Goal: Register for event/course

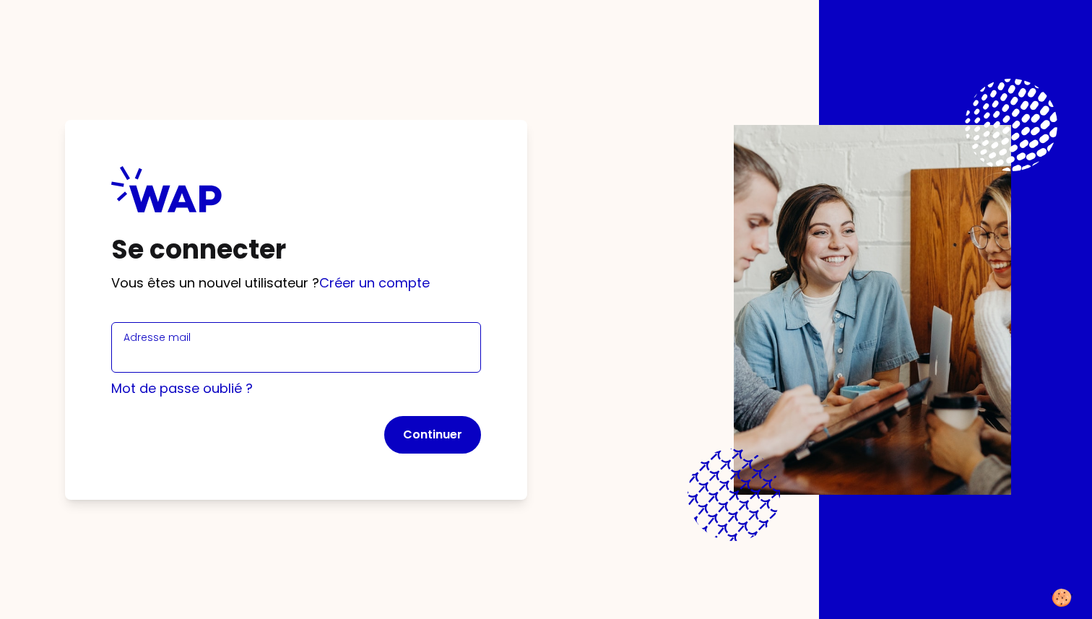
click at [217, 360] on input "Adresse mail" at bounding box center [296, 356] width 345 height 20
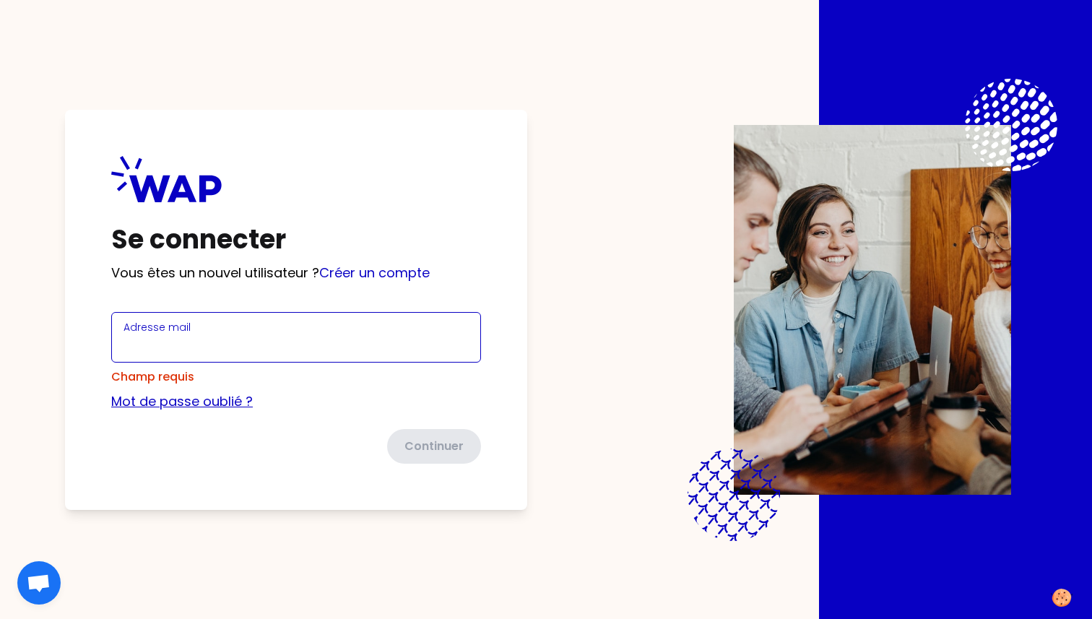
type input "[EMAIL_ADDRESS][DOMAIN_NAME]"
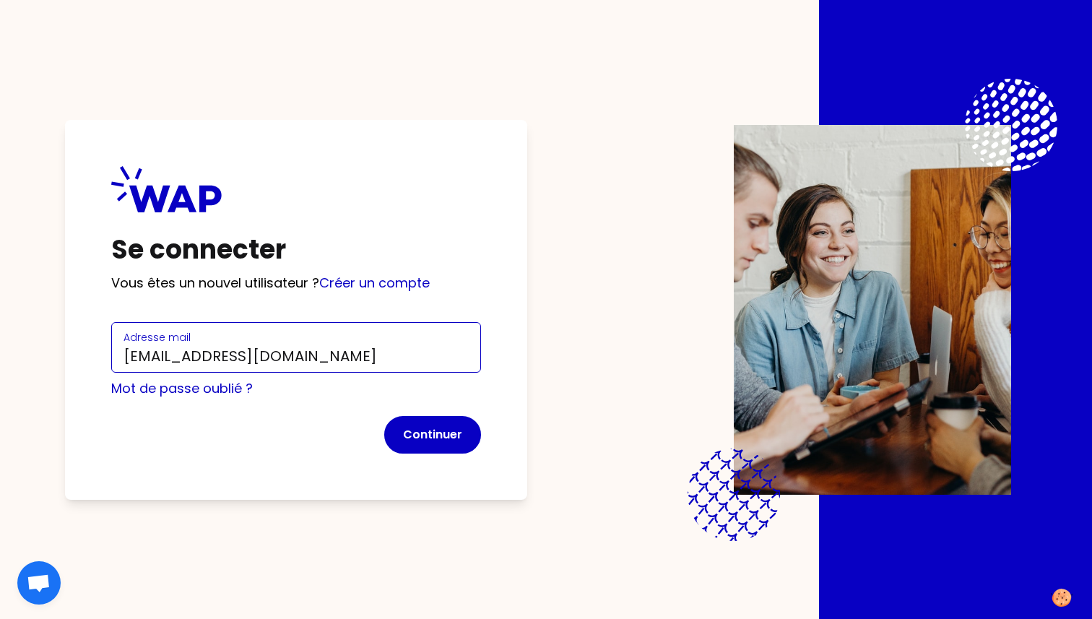
drag, startPoint x: 335, startPoint y: 352, endPoint x: 112, endPoint y: 352, distance: 223.2
click at [111, 352] on div "Adresse mail [EMAIL_ADDRESS][DOMAIN_NAME]" at bounding box center [296, 347] width 370 height 51
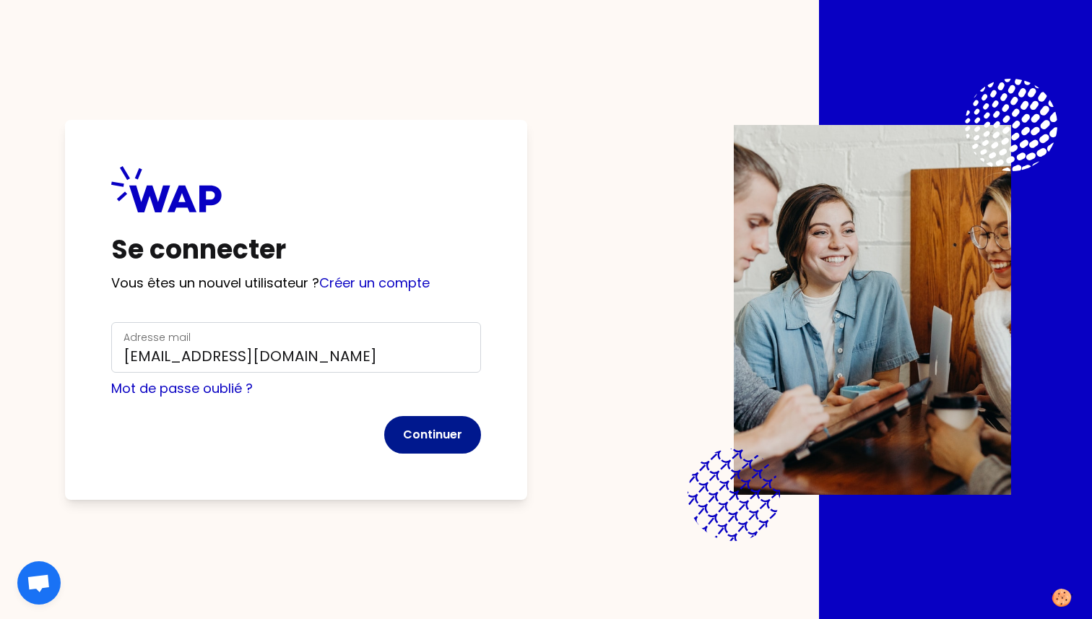
click at [477, 444] on button "Continuer" at bounding box center [432, 435] width 97 height 38
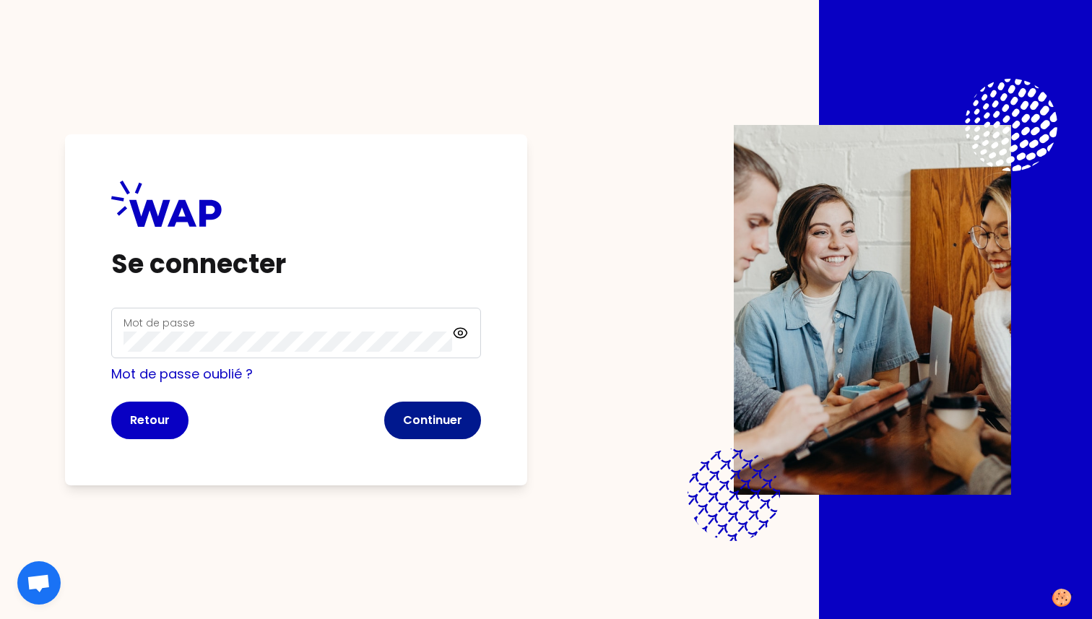
click at [424, 424] on button "Continuer" at bounding box center [432, 421] width 97 height 38
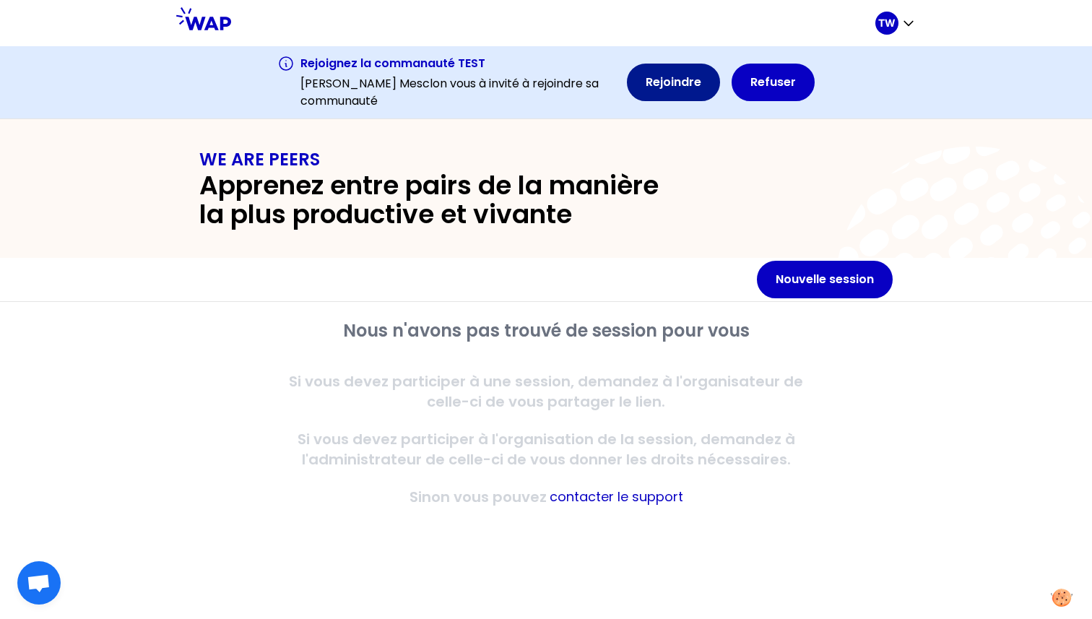
click at [683, 74] on button "Rejoindre" at bounding box center [673, 83] width 93 height 38
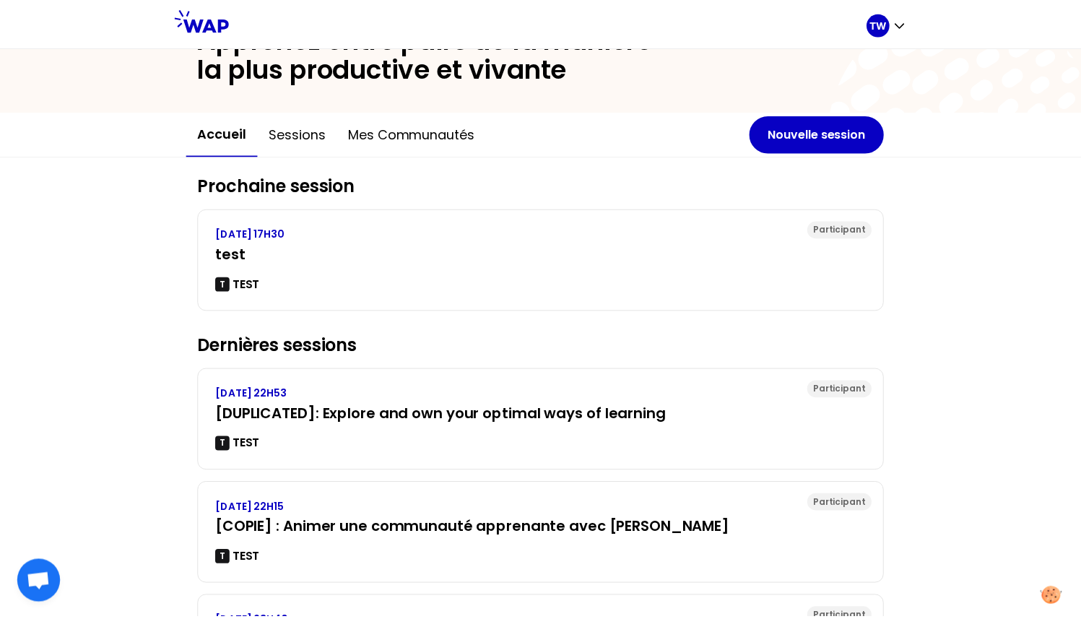
scroll to position [152, 0]
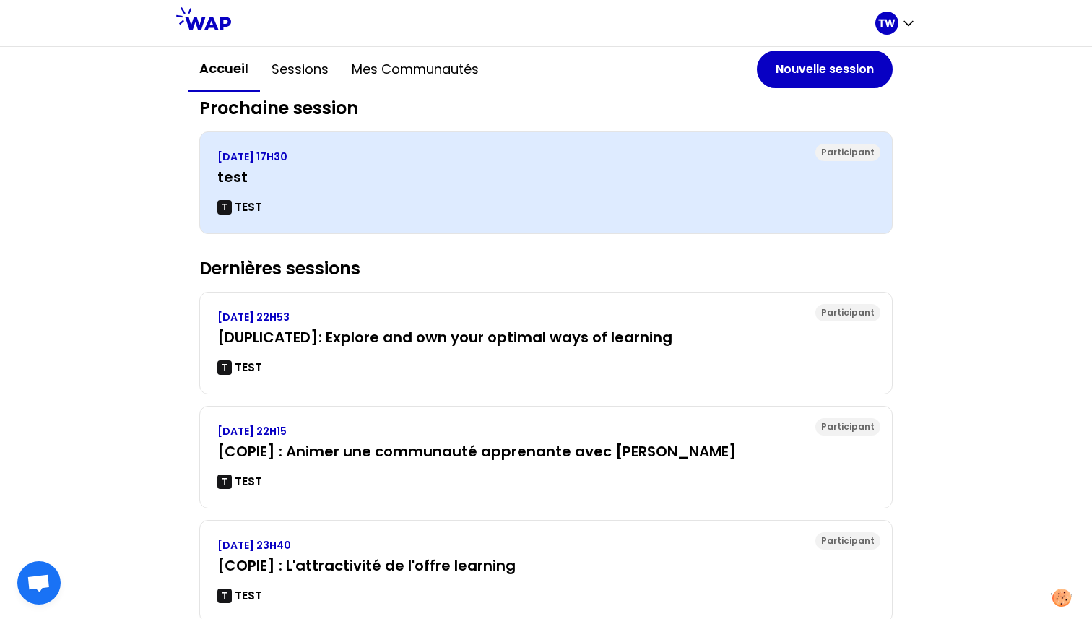
click at [345, 155] on p "[DATE] 17H30" at bounding box center [545, 157] width 657 height 14
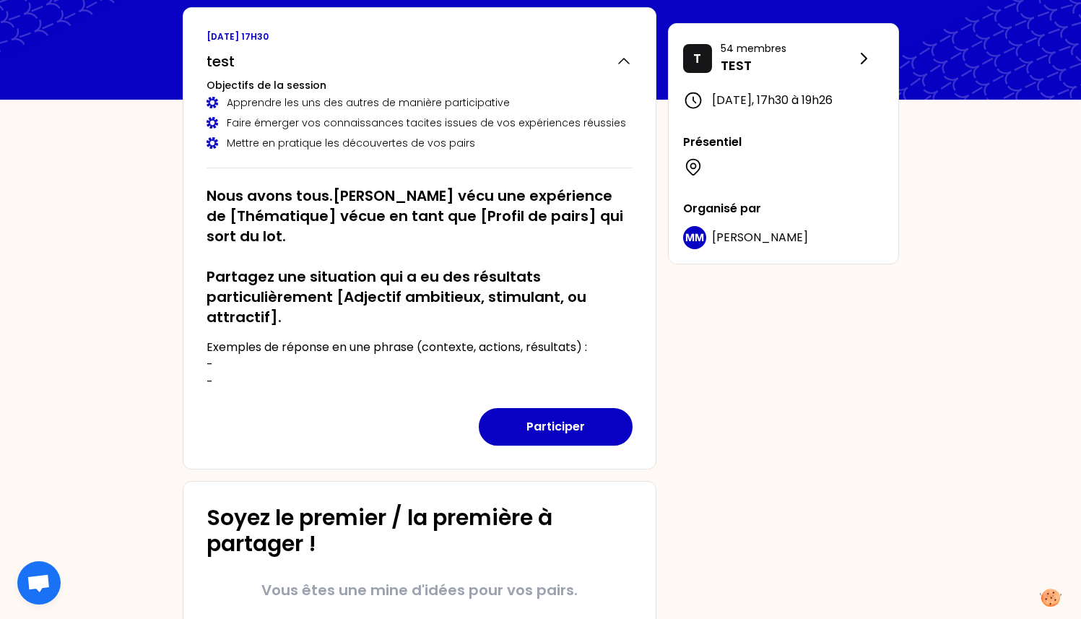
scroll to position [90, 0]
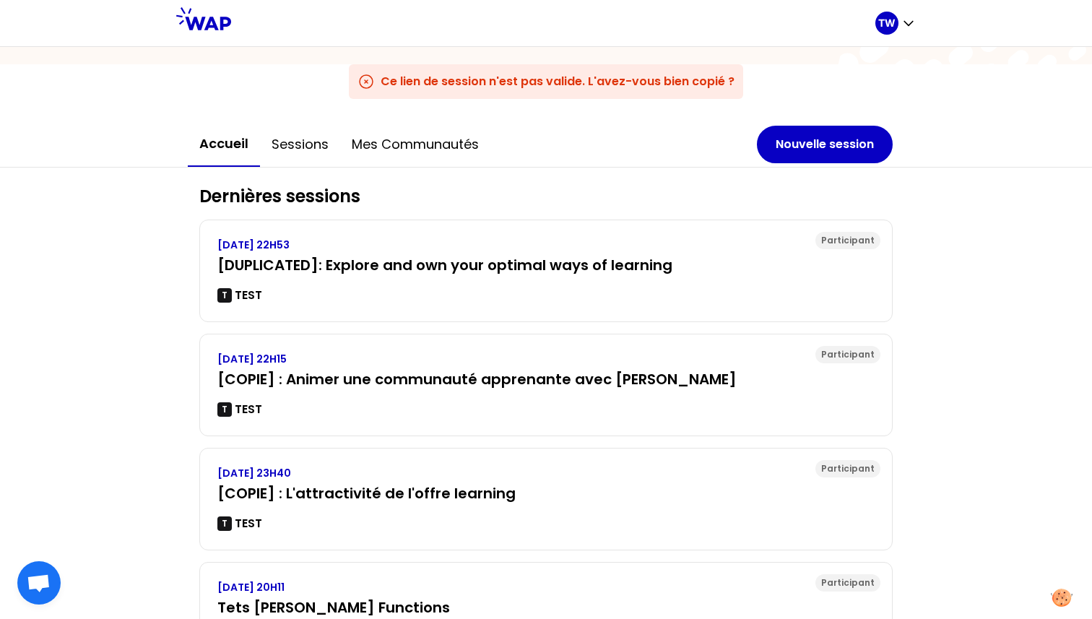
scroll to position [157, 0]
